Goal: Task Accomplishment & Management: Use online tool/utility

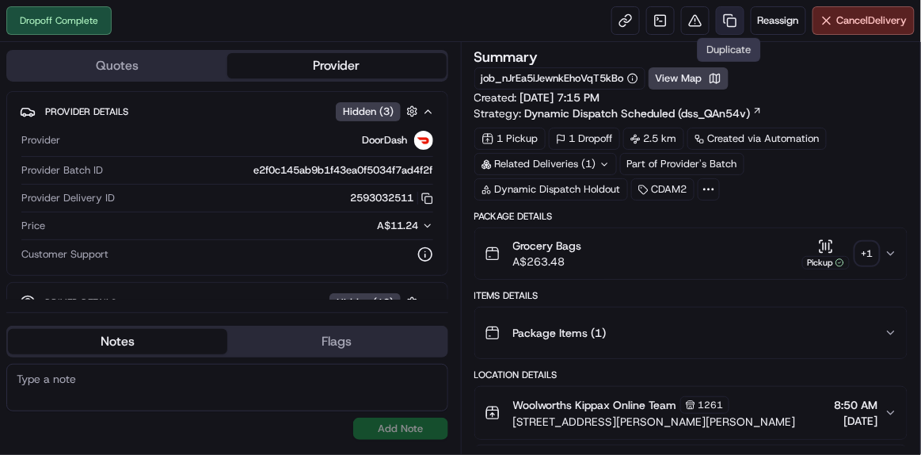
click at [730, 13] on link at bounding box center [730, 20] width 29 height 29
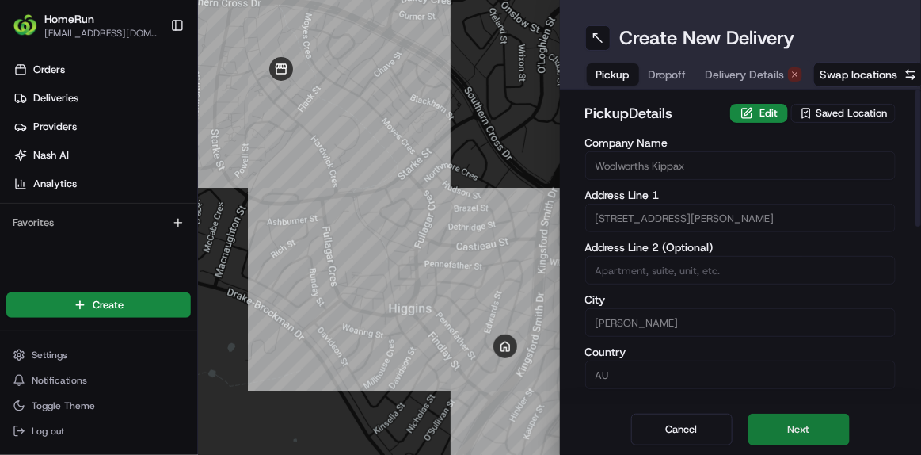
click at [821, 440] on button "Next" at bounding box center [799, 430] width 101 height 32
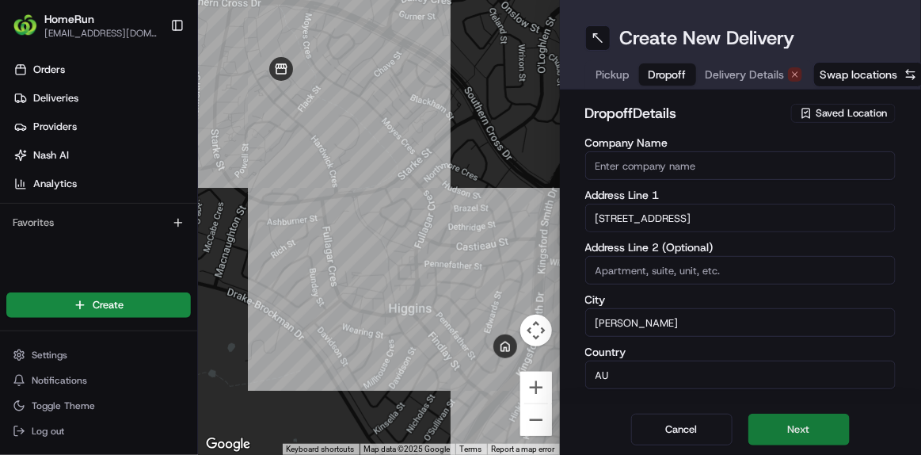
click at [821, 440] on button "Next" at bounding box center [799, 430] width 101 height 32
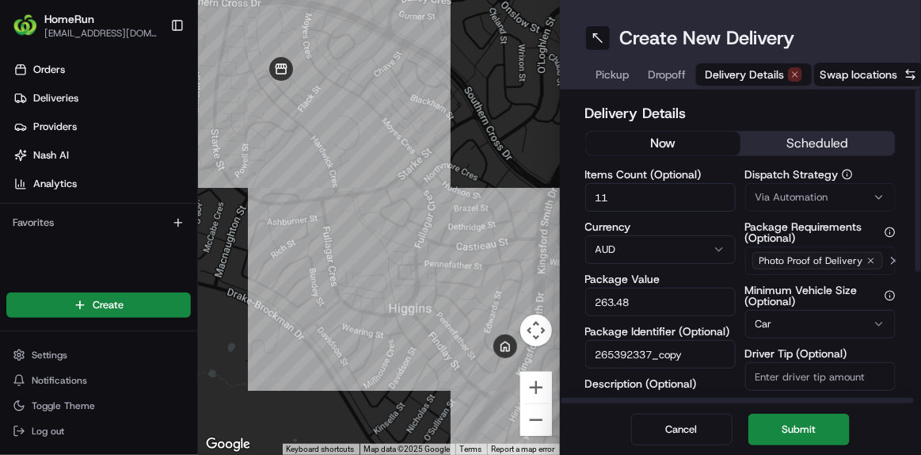
click at [661, 137] on button "now" at bounding box center [663, 144] width 154 height 24
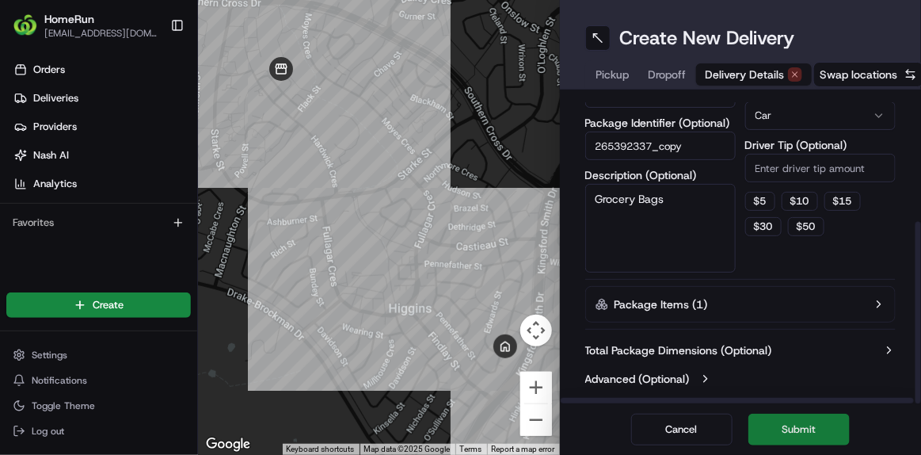
click at [830, 432] on button "Submit" at bounding box center [799, 430] width 101 height 32
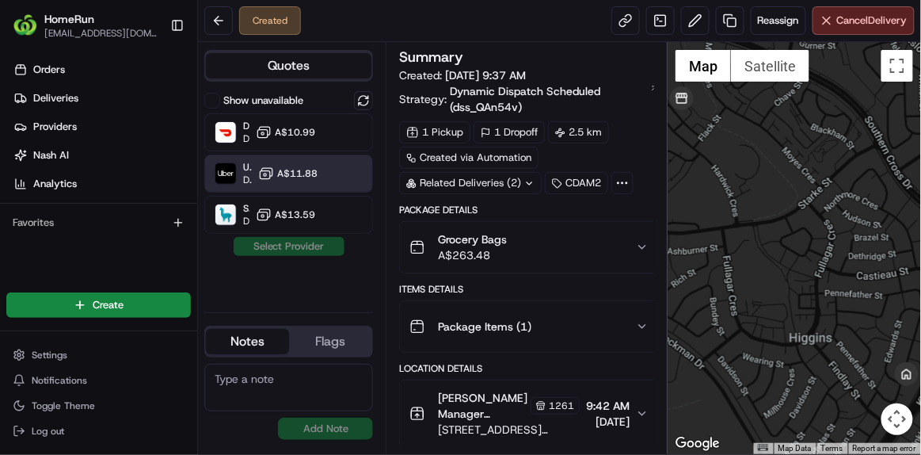
click at [288, 166] on button "A$11.88" at bounding box center [287, 174] width 59 height 16
click at [292, 251] on button "Assign Provider" at bounding box center [289, 246] width 113 height 19
